Goal: Task Accomplishment & Management: Manage account settings

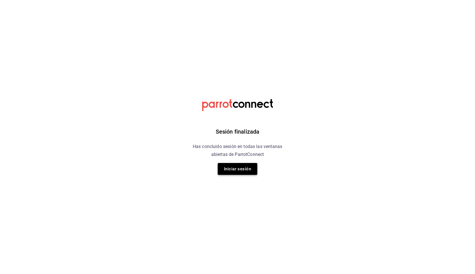
click at [237, 173] on button "Iniciar sesión" at bounding box center [238, 169] width 40 height 12
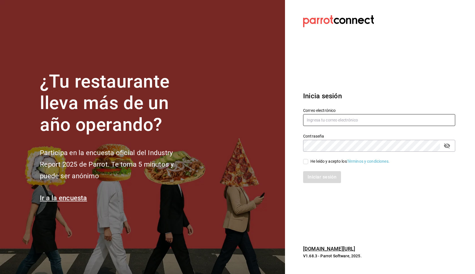
type input "[EMAIL_ADDRESS][DOMAIN_NAME]"
click at [306, 162] on input "He leído y acepto los Términos y condiciones." at bounding box center [305, 161] width 5 height 5
checkbox input "true"
click at [315, 177] on button "Iniciar sesión" at bounding box center [322, 177] width 38 height 12
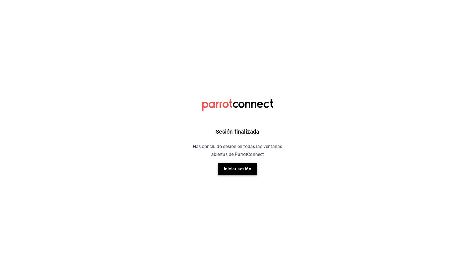
click at [231, 170] on button "Iniciar sesión" at bounding box center [238, 169] width 40 height 12
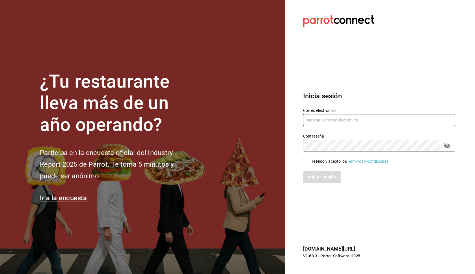
type input "[EMAIL_ADDRESS][DOMAIN_NAME]"
click at [305, 163] on input "He leído y acepto los Términos y condiciones." at bounding box center [305, 161] width 5 height 5
checkbox input "true"
click at [316, 180] on button "Iniciar sesión" at bounding box center [322, 177] width 38 height 12
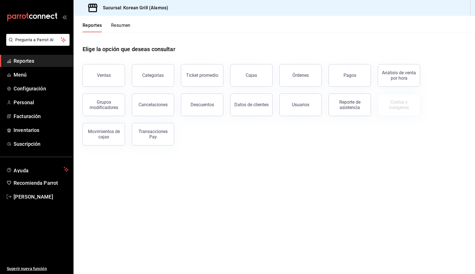
click at [123, 27] on button "Resumen" at bounding box center [120, 28] width 19 height 10
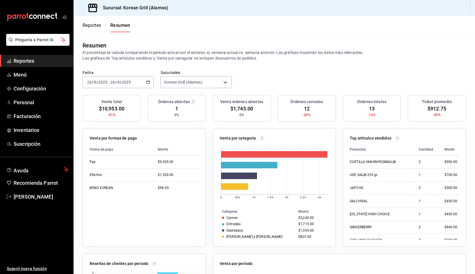
click at [96, 23] on button "Reportes" at bounding box center [91, 28] width 19 height 10
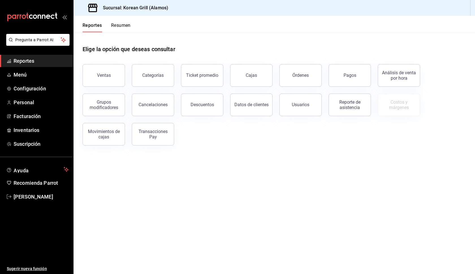
click at [124, 25] on button "Resumen" at bounding box center [120, 28] width 19 height 10
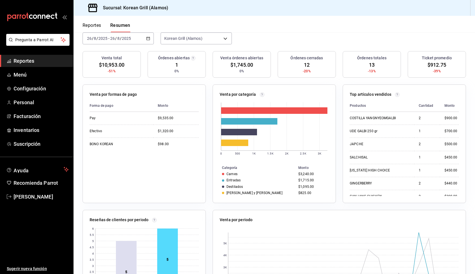
scroll to position [44, 0]
